Goal: Complete application form

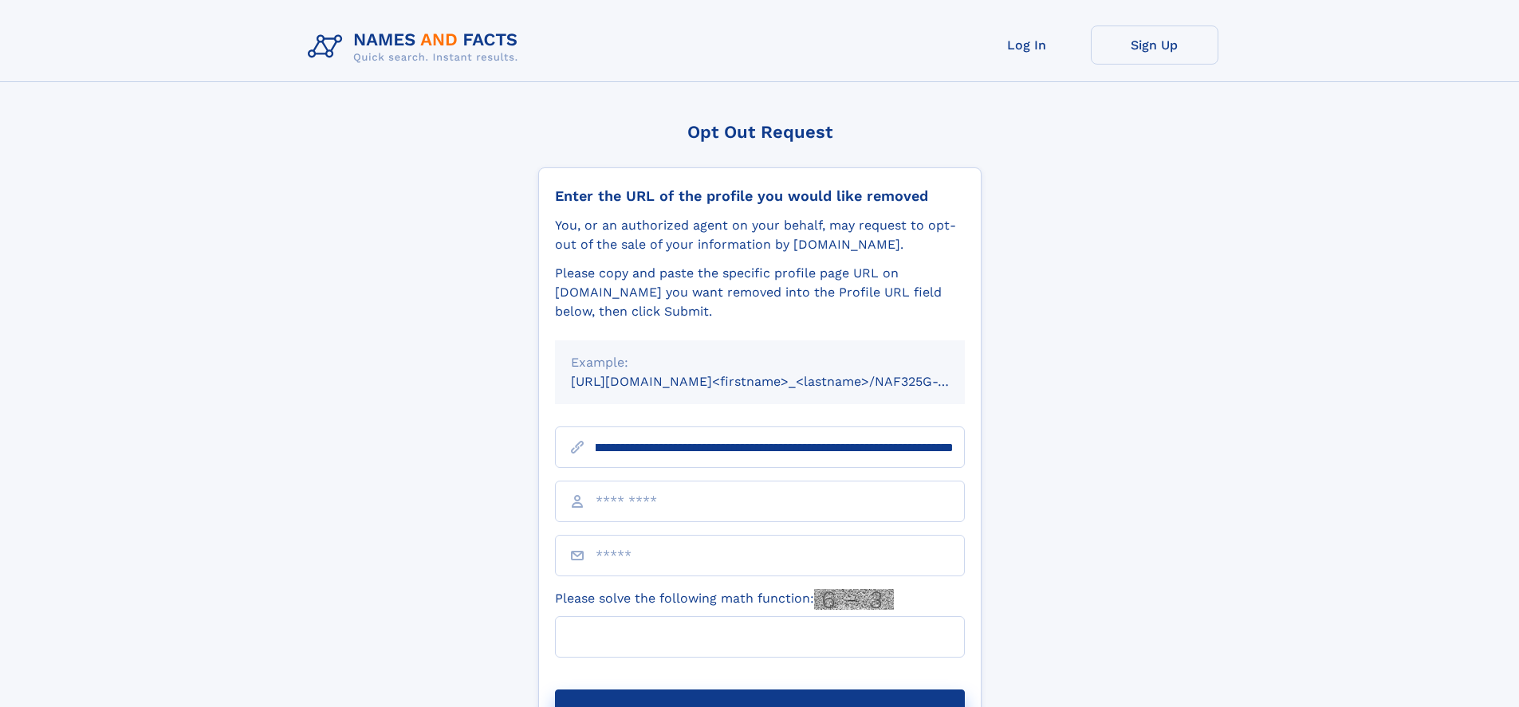
scroll to position [0, 216]
type input "**********"
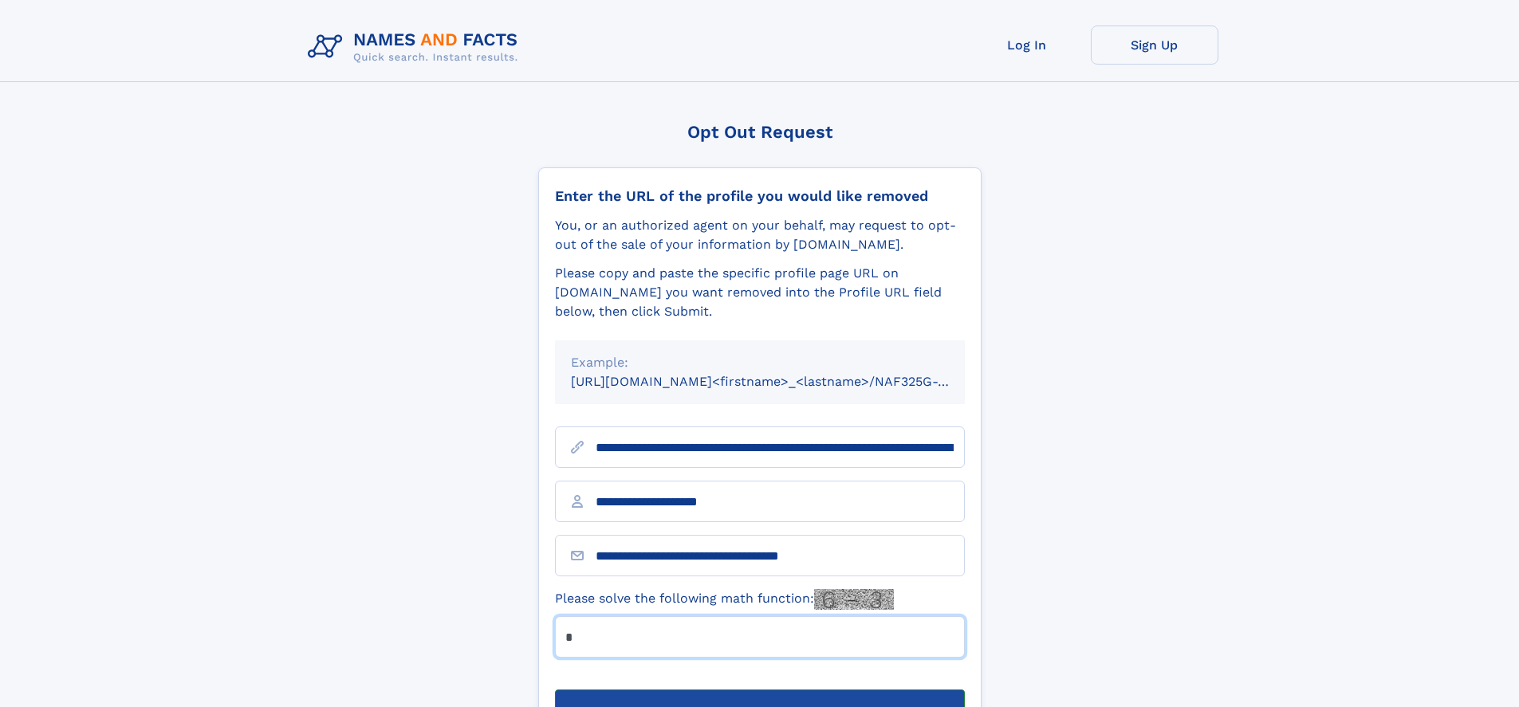
type input "*"
click at [759, 690] on button "Submit Opt Out Request" at bounding box center [760, 715] width 410 height 51
